Goal: Find specific page/section: Find specific page/section

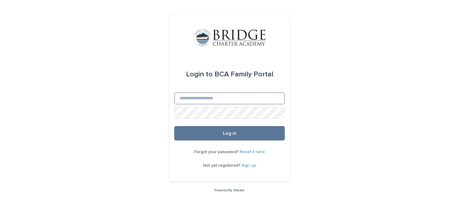
click at [220, 99] on input "Email" at bounding box center [229, 98] width 111 height 12
type input "**********"
click at [174, 126] on button "Log in" at bounding box center [229, 133] width 111 height 14
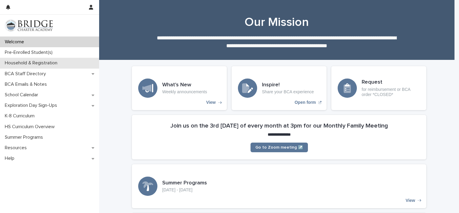
click at [55, 59] on div "Household & Registration" at bounding box center [49, 63] width 99 height 11
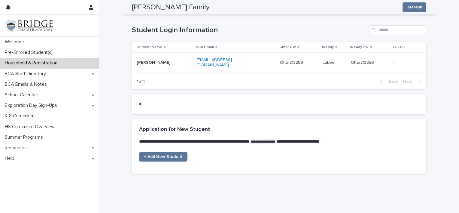
scroll to position [332, 0]
click at [12, 42] on p "Welcome" at bounding box center [15, 42] width 26 height 6
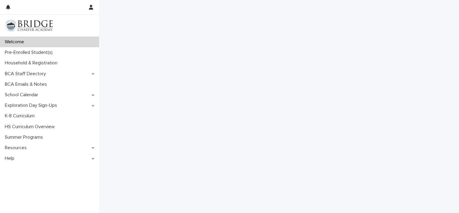
scroll to position [365, 0]
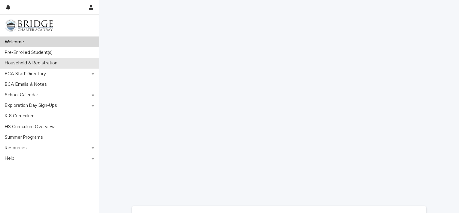
click at [40, 64] on p "Household & Registration" at bounding box center [32, 63] width 60 height 6
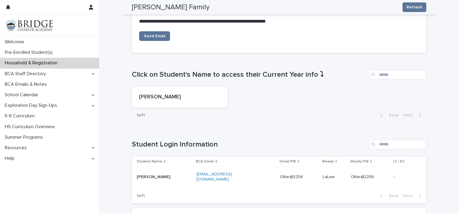
scroll to position [218, 0]
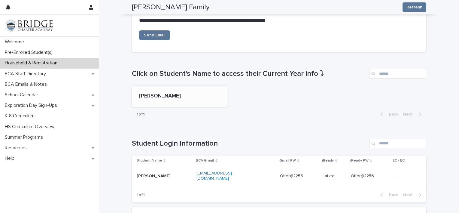
click at [161, 94] on p "[PERSON_NAME]" at bounding box center [179, 96] width 81 height 7
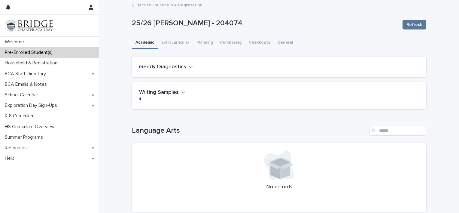
click at [167, 67] on h2 "iReady Diagnostics" at bounding box center [162, 67] width 47 height 7
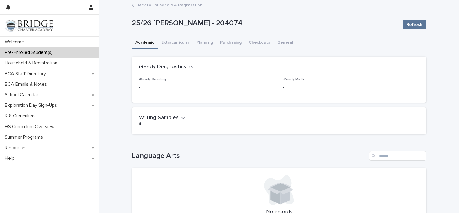
click at [161, 118] on h2 "Writing Samples" at bounding box center [159, 117] width 40 height 7
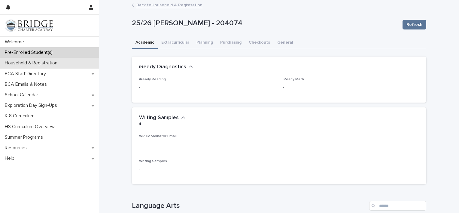
click at [37, 59] on div "Household & Registration" at bounding box center [49, 63] width 99 height 11
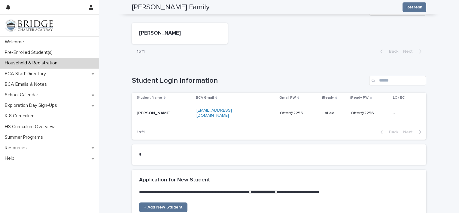
scroll to position [339, 0]
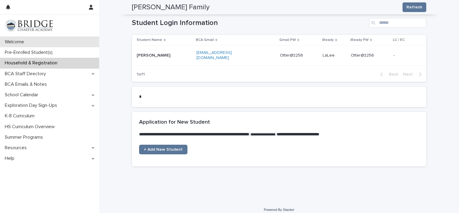
click at [24, 43] on p "Welcome" at bounding box center [15, 42] width 26 height 6
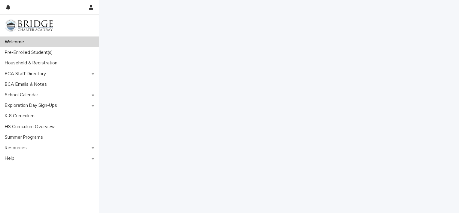
scroll to position [351, 0]
click at [41, 54] on p "Pre-Enrolled Student(s)" at bounding box center [29, 53] width 55 height 6
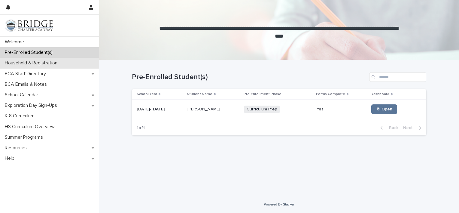
click at [32, 59] on div "Household & Registration" at bounding box center [49, 63] width 99 height 11
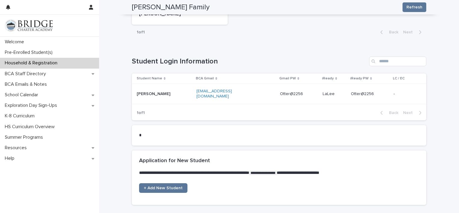
scroll to position [301, 0]
